Goal: Find specific page/section: Find specific page/section

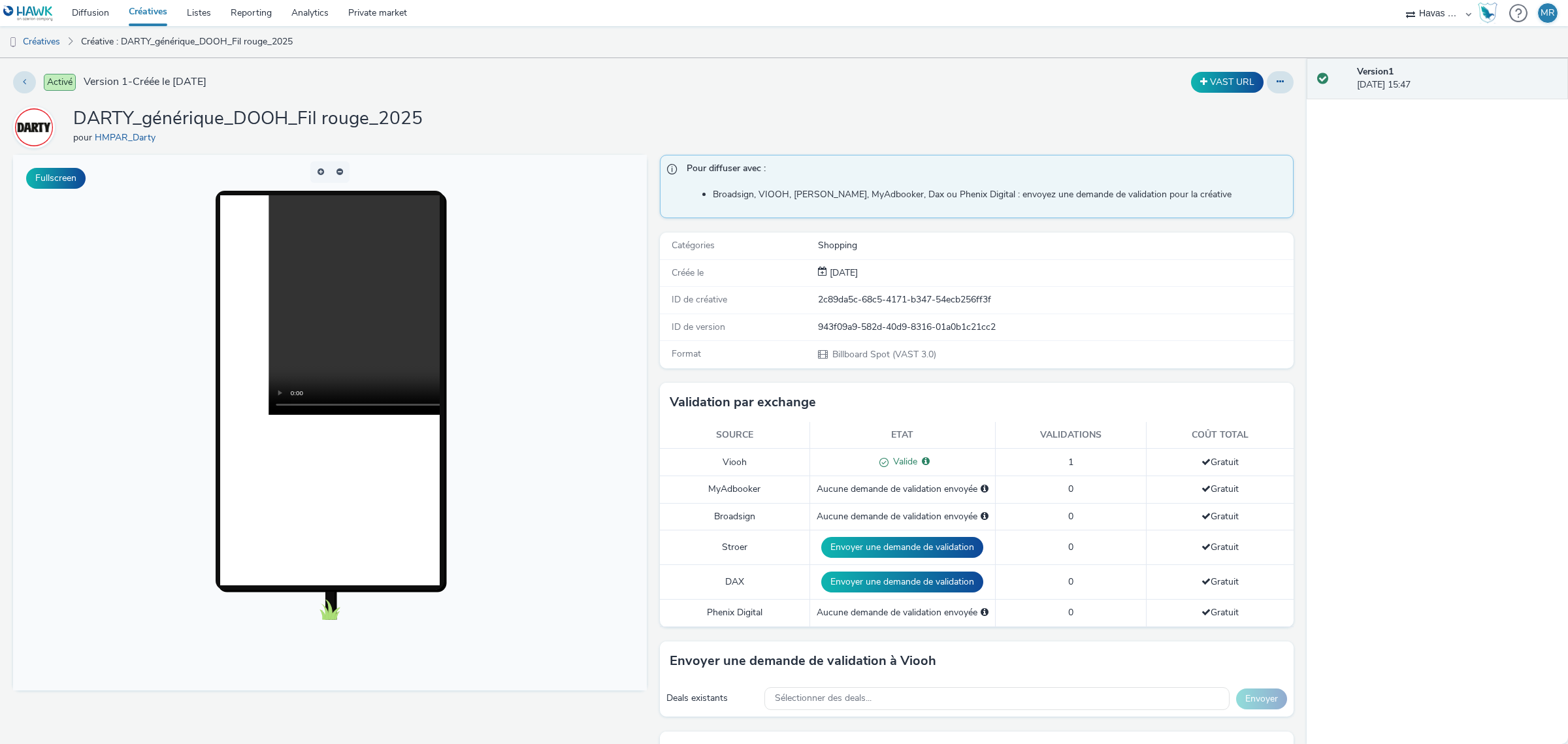
click at [377, 178] on p-buttongroup at bounding box center [330, 172] width 384 height 22
